Goal: Communication & Community: Answer question/provide support

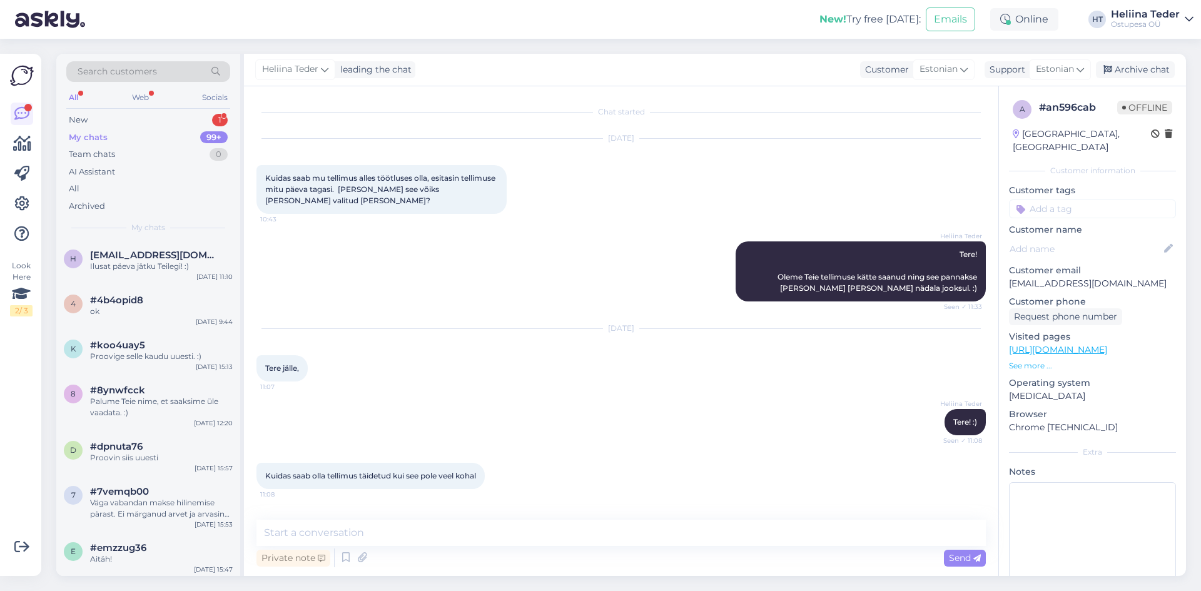
scroll to position [212, 0]
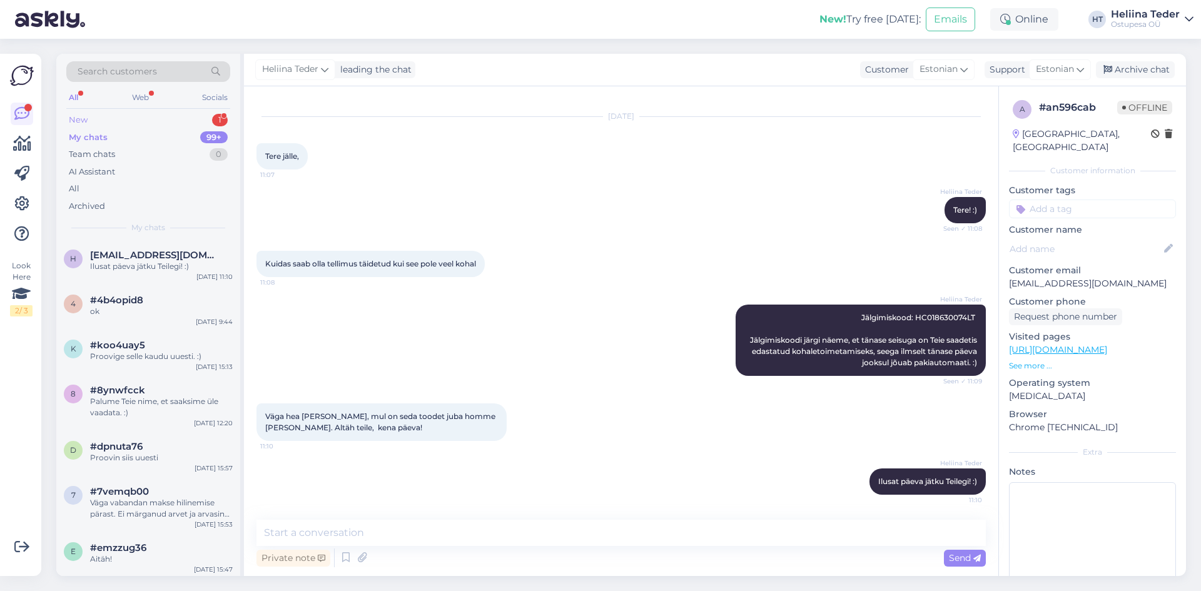
click at [101, 115] on div "New 1" at bounding box center [148, 120] width 164 height 18
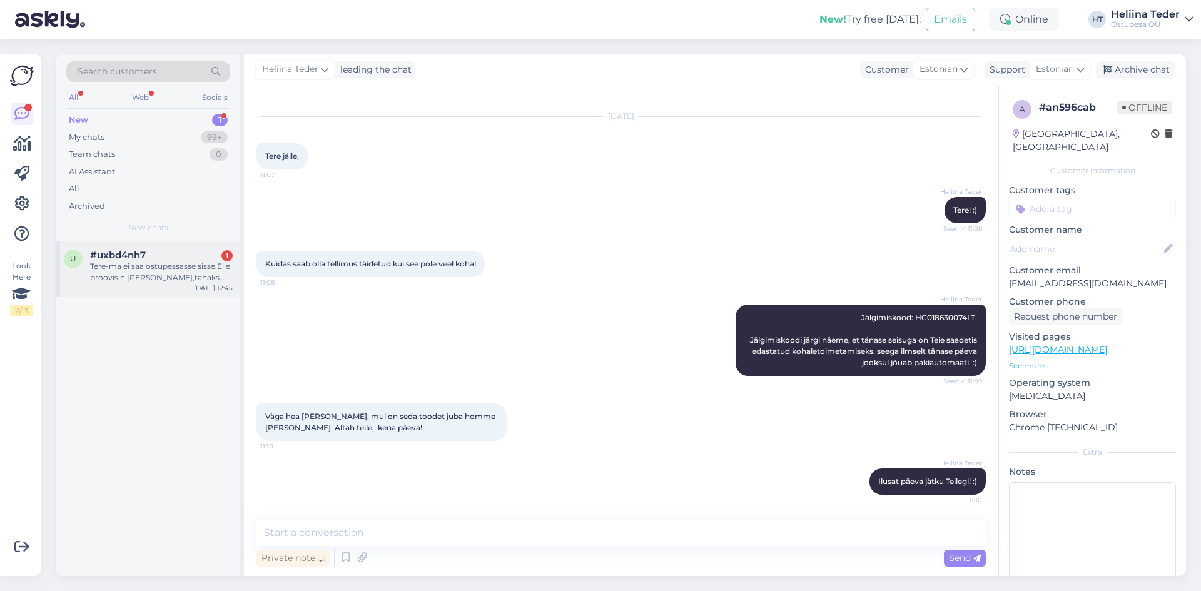
click at [150, 264] on div "Tere-ma ei saa ostupessasse sisse.Eile proovisin [PERSON_NAME],tahaks arvet mak…" at bounding box center [161, 272] width 143 height 23
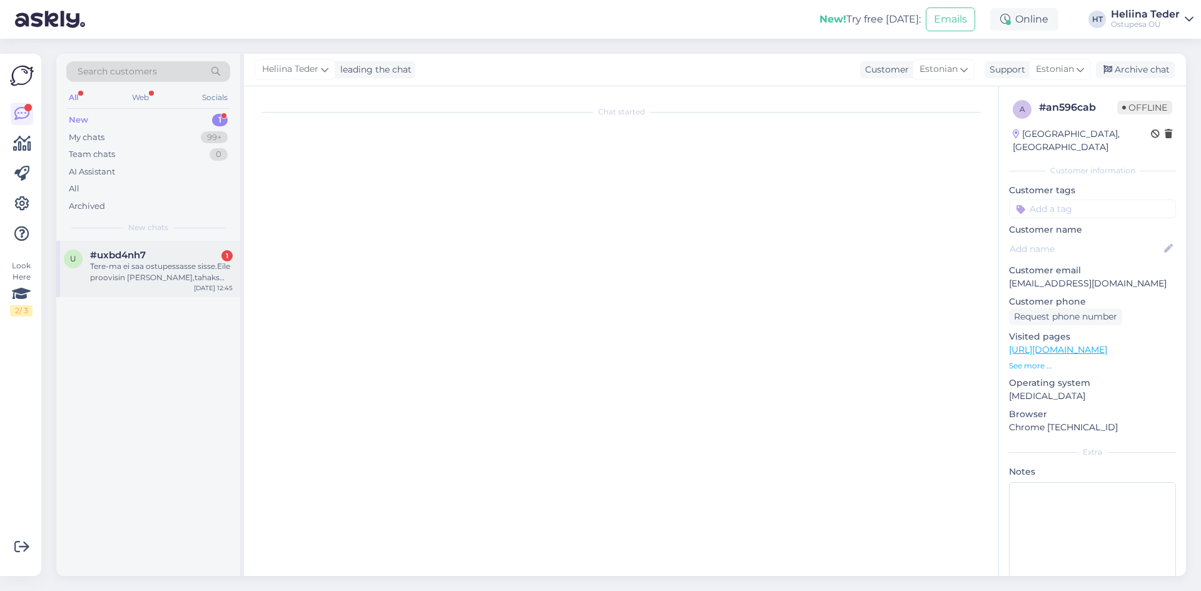
scroll to position [0, 0]
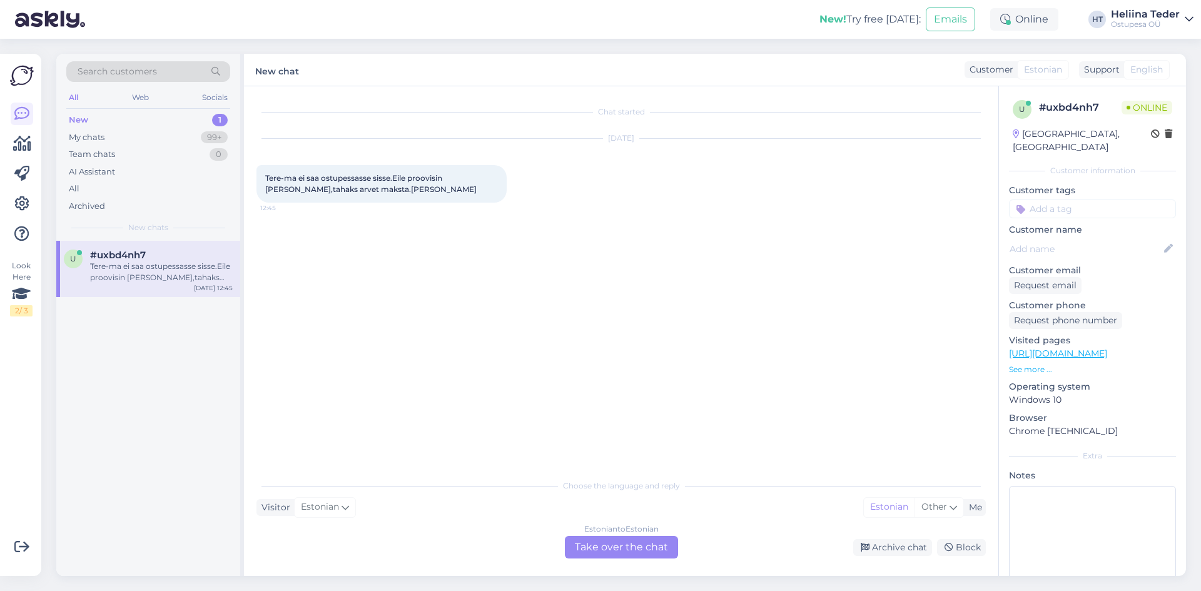
click at [589, 550] on div "Estonian to Estonian Take over the chat" at bounding box center [621, 547] width 113 height 23
click at [427, 534] on div "Choose the language and reply Visitor Estonian Me Estonian Other Estonian to Es…" at bounding box center [621, 516] width 729 height 86
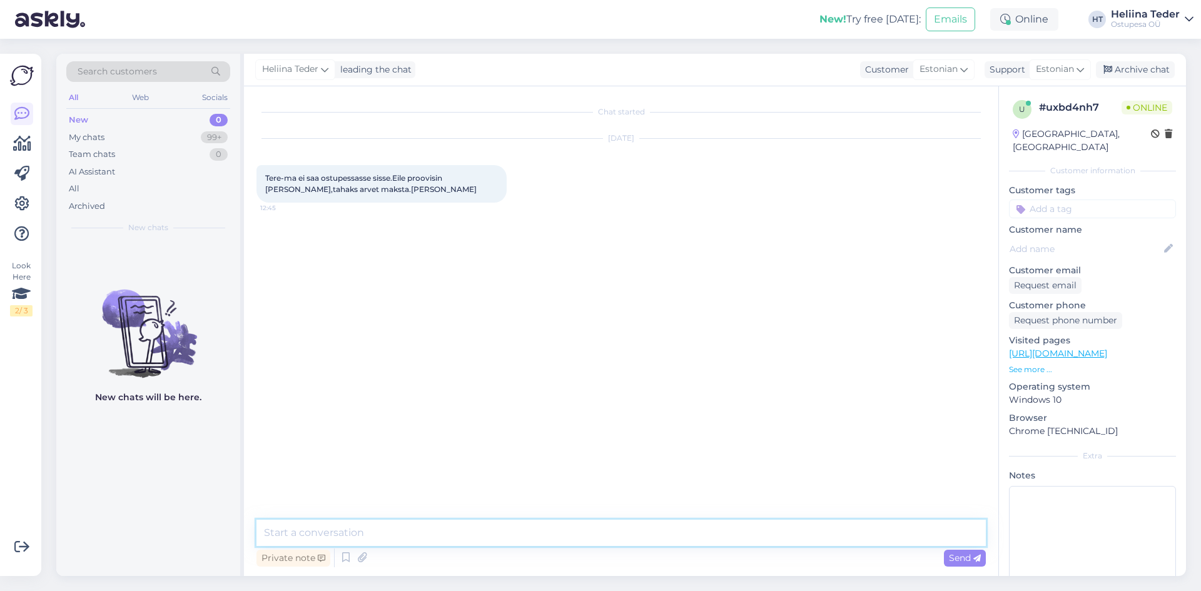
click at [421, 544] on textarea at bounding box center [621, 533] width 729 height 26
drag, startPoint x: 421, startPoint y: 191, endPoint x: 384, endPoint y: 185, distance: 37.4
click at [393, 185] on div "Tere-ma ei saa ostupessasse sisse.Eile proovisin [PERSON_NAME],tahaks arvet mak…" at bounding box center [382, 184] width 250 height 38
click at [382, 184] on div "Tere-ma ei saa ostupessasse sisse.Eile proovisin [PERSON_NAME],tahaks arvet mak…" at bounding box center [382, 184] width 250 height 38
click at [387, 186] on span "Tere-ma ei saa ostupessasse sisse.Eile proovisin [PERSON_NAME],tahaks arvet mak…" at bounding box center [370, 183] width 211 height 21
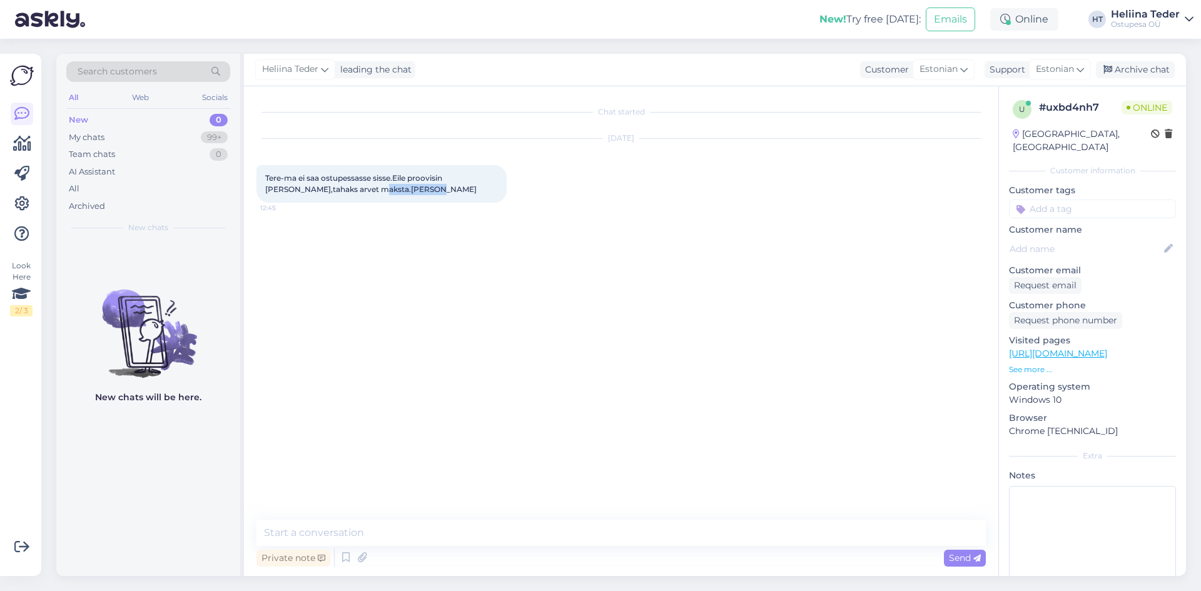
drag, startPoint x: 417, startPoint y: 188, endPoint x: 363, endPoint y: 188, distance: 53.8
click at [363, 188] on div "Tere-ma ei saa ostupessasse sisse.Eile proovisin [PERSON_NAME],tahaks arvet mak…" at bounding box center [382, 184] width 250 height 38
copy span "[PERSON_NAME]"
click at [372, 524] on textarea at bounding box center [621, 533] width 729 height 26
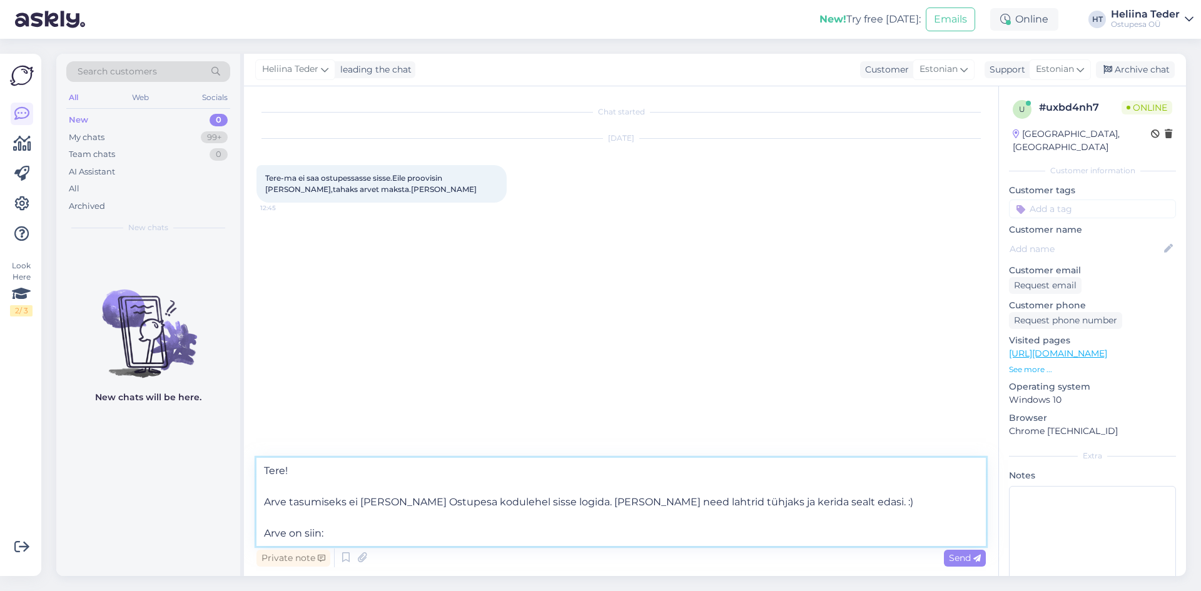
click at [339, 533] on textarea "Tere! Arve tasumiseks ei [PERSON_NAME] Ostupesa kodulehel sisse logida. [PERSON…" at bounding box center [621, 502] width 729 height 88
paste textarea "[URL][DOMAIN_NAME]"
type textarea "Tere! Arve tasumiseks ei [PERSON_NAME] Ostupesa kodulehel sisse logida. [PERSON…"
click at [980, 562] on icon at bounding box center [977, 559] width 8 height 8
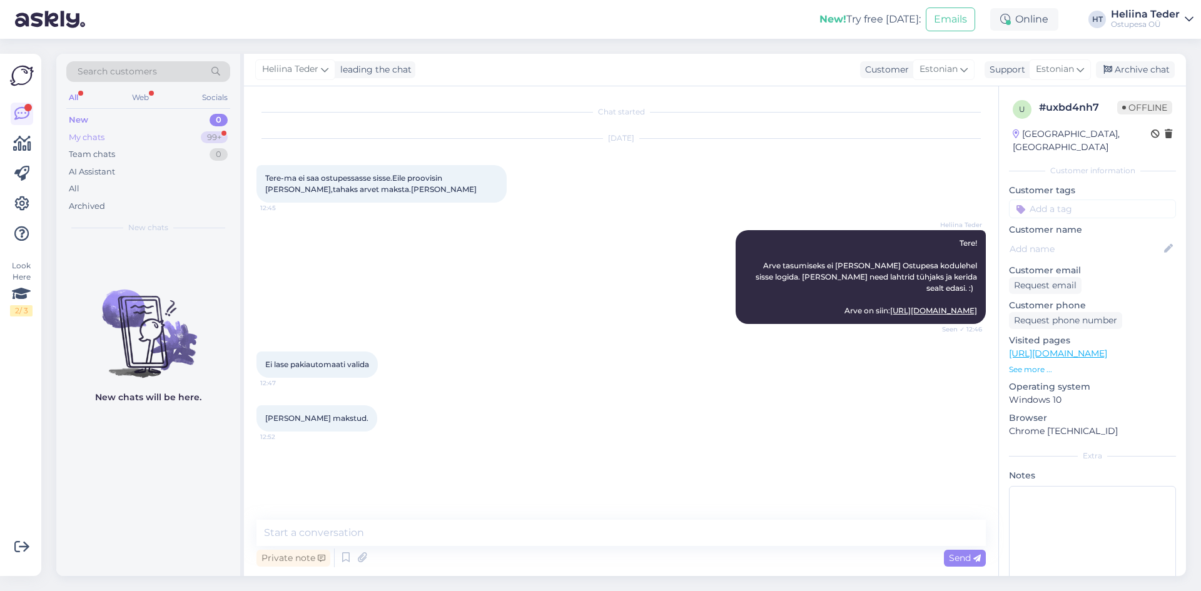
click at [98, 131] on div "My chats" at bounding box center [87, 137] width 36 height 13
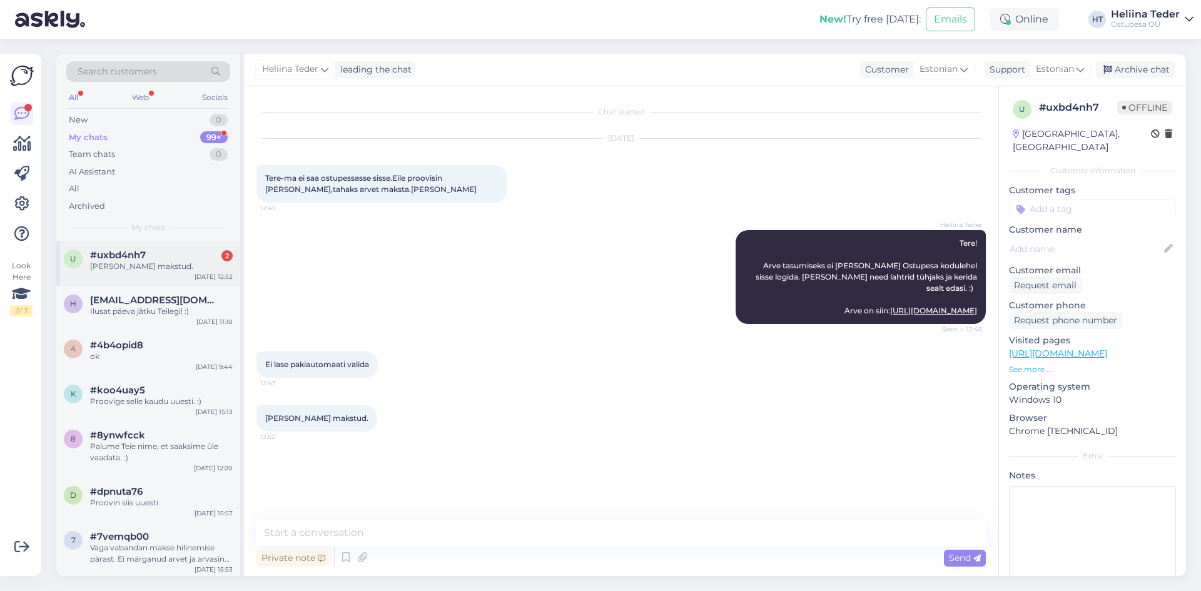
click at [157, 258] on div "#uxbd4nh7 2" at bounding box center [161, 255] width 143 height 11
click at [369, 525] on textarea at bounding box center [621, 533] width 729 height 26
type textarea "Täname Teid makse eest! :)"
